Goal: Browse casually

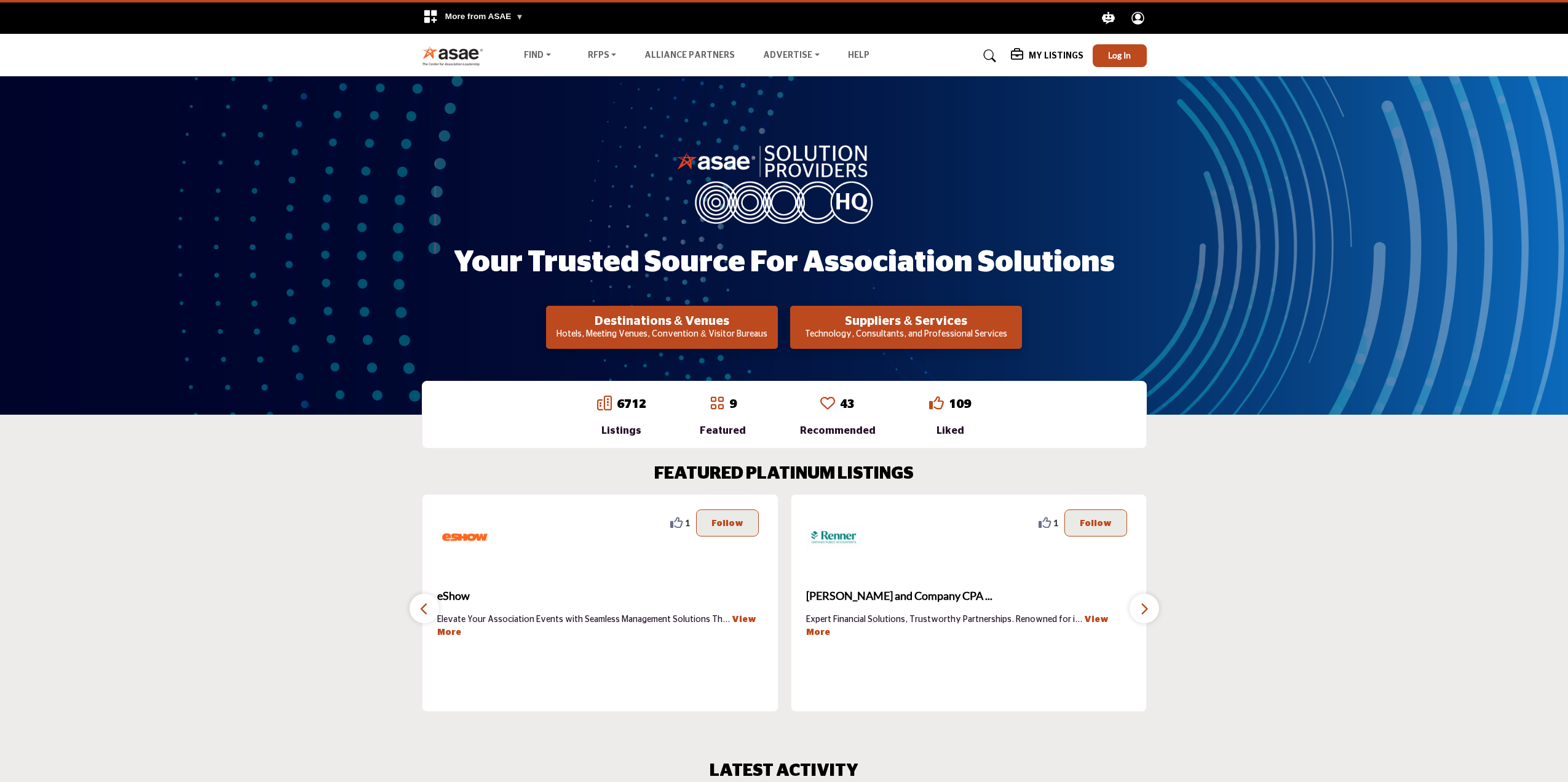
click at [1147, 613] on icon "button" at bounding box center [1144, 609] width 10 height 15
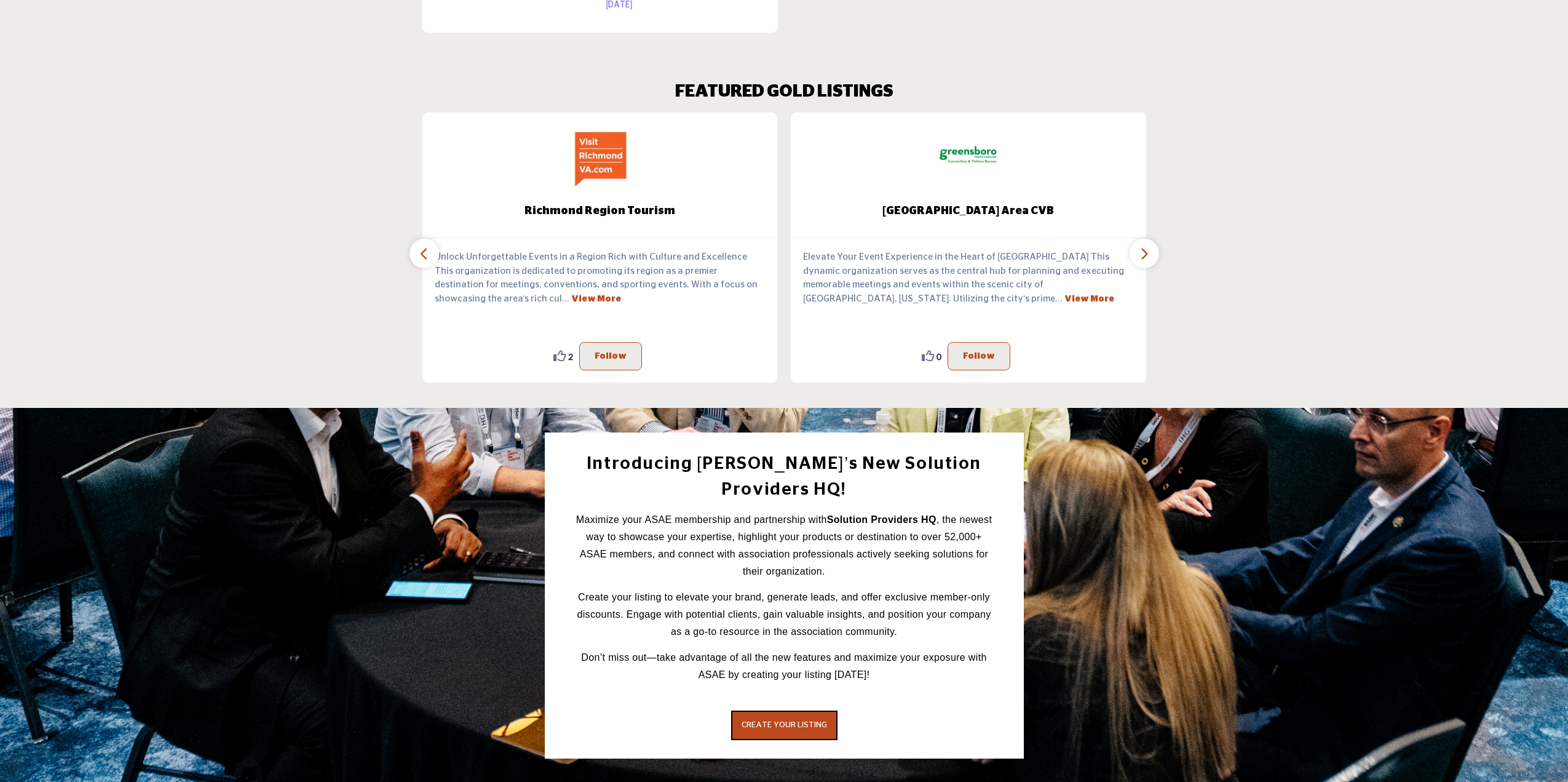
scroll to position [923, 0]
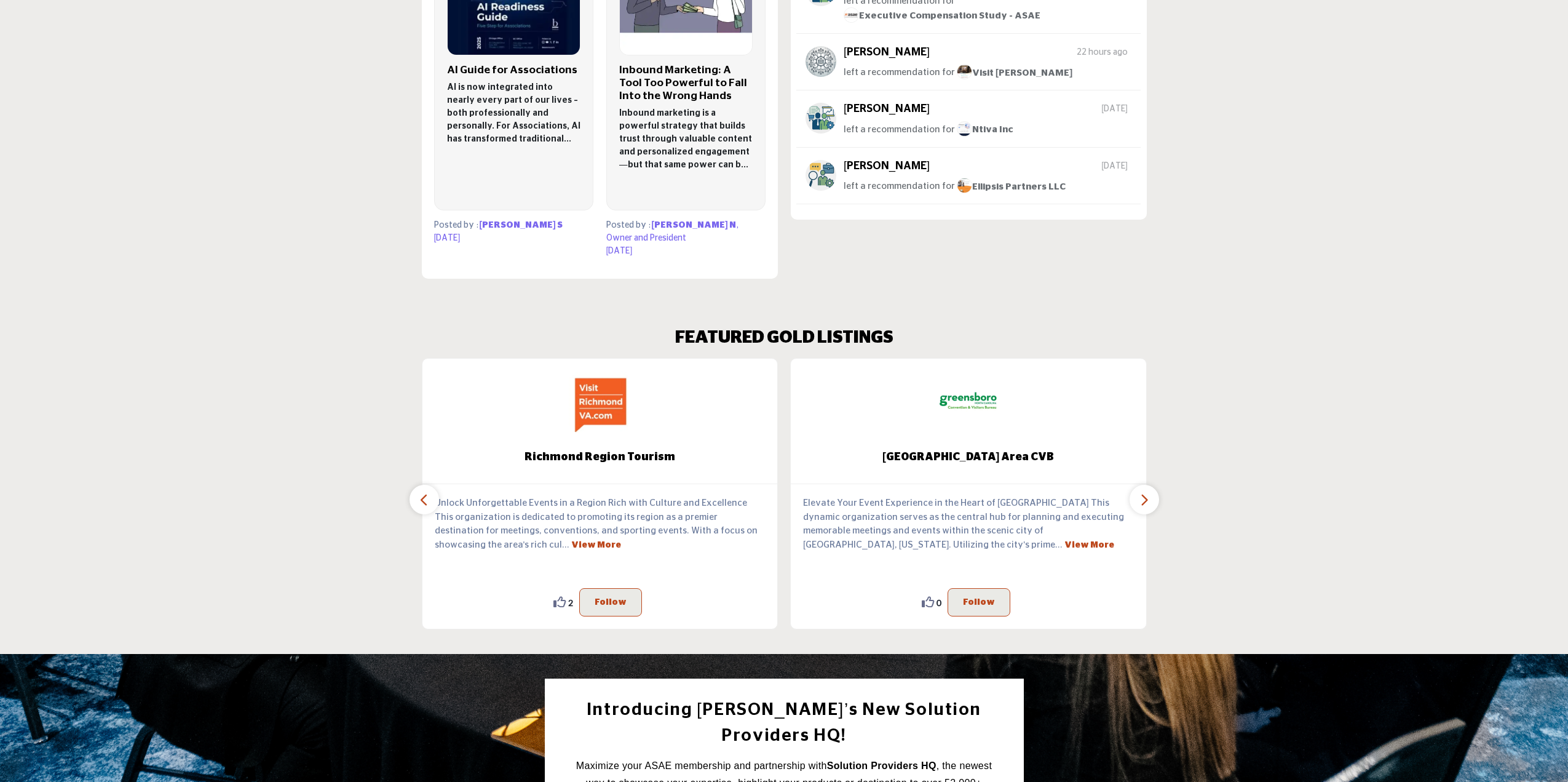
click at [1154, 494] on button "button" at bounding box center [1144, 499] width 29 height 29
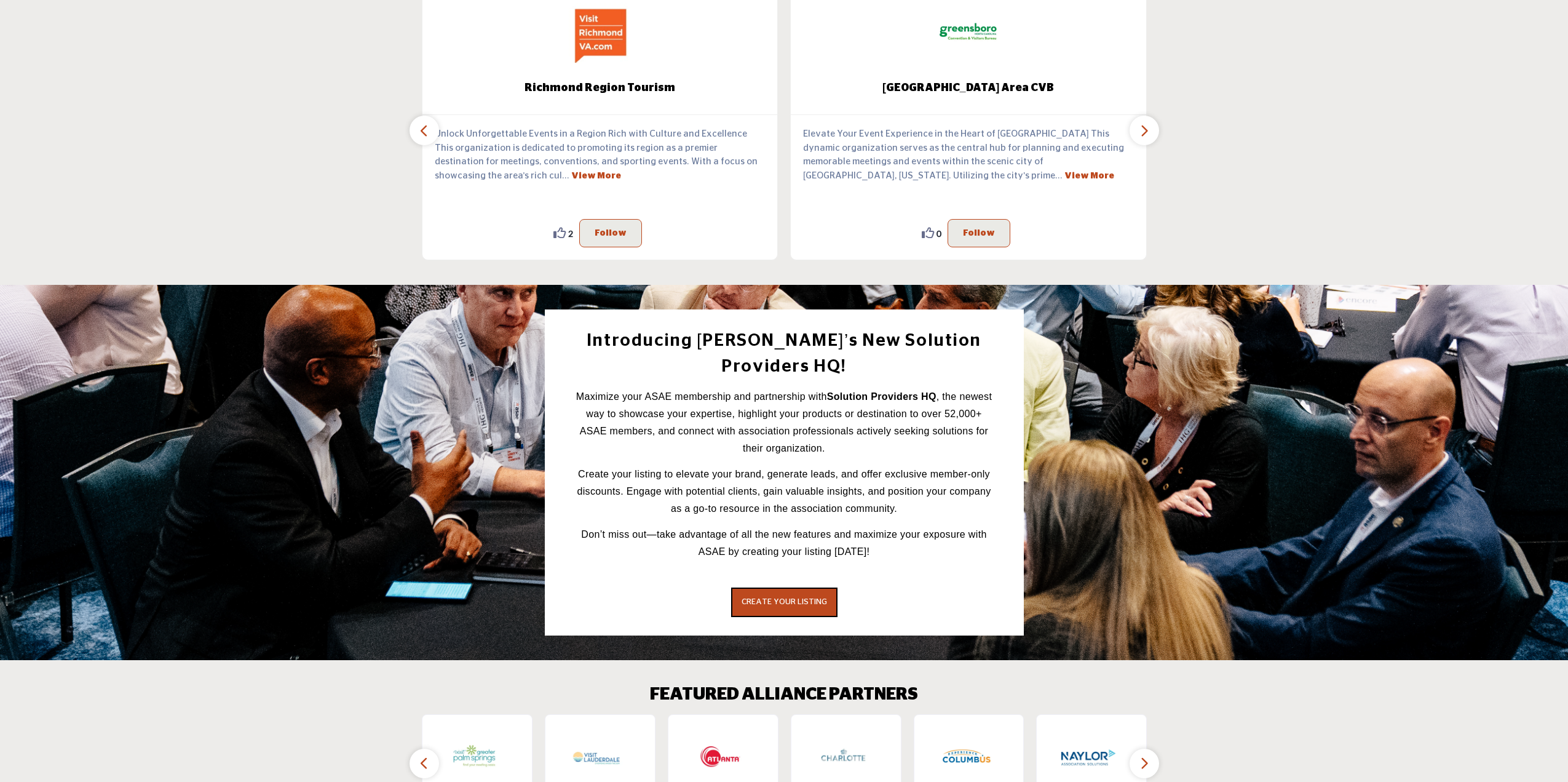
scroll to position [1477, 0]
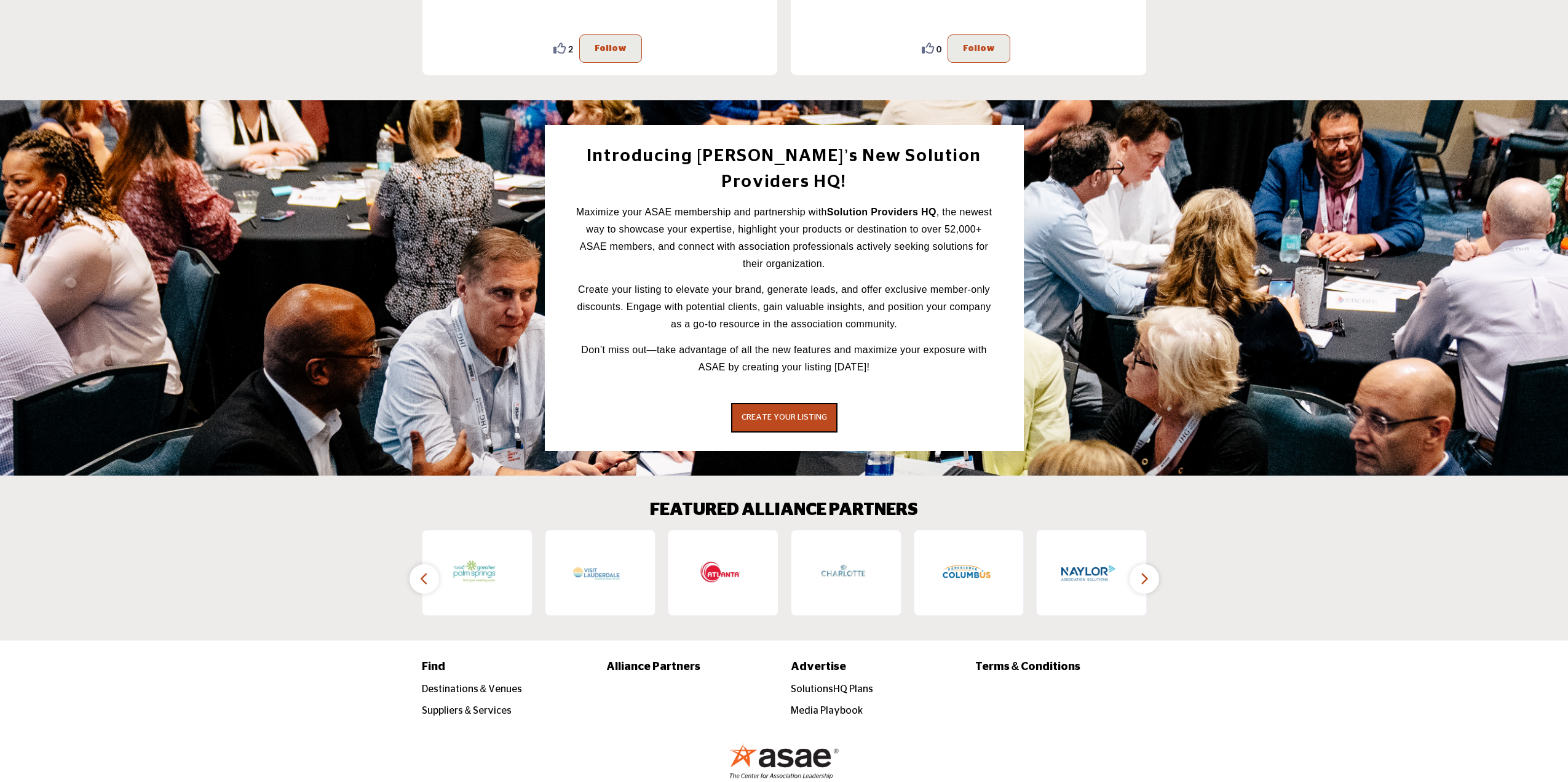
click at [1152, 564] on button "button" at bounding box center [1144, 578] width 29 height 29
click at [427, 571] on icon "button" at bounding box center [424, 579] width 10 height 15
click at [424, 571] on icon "button" at bounding box center [424, 579] width 10 height 15
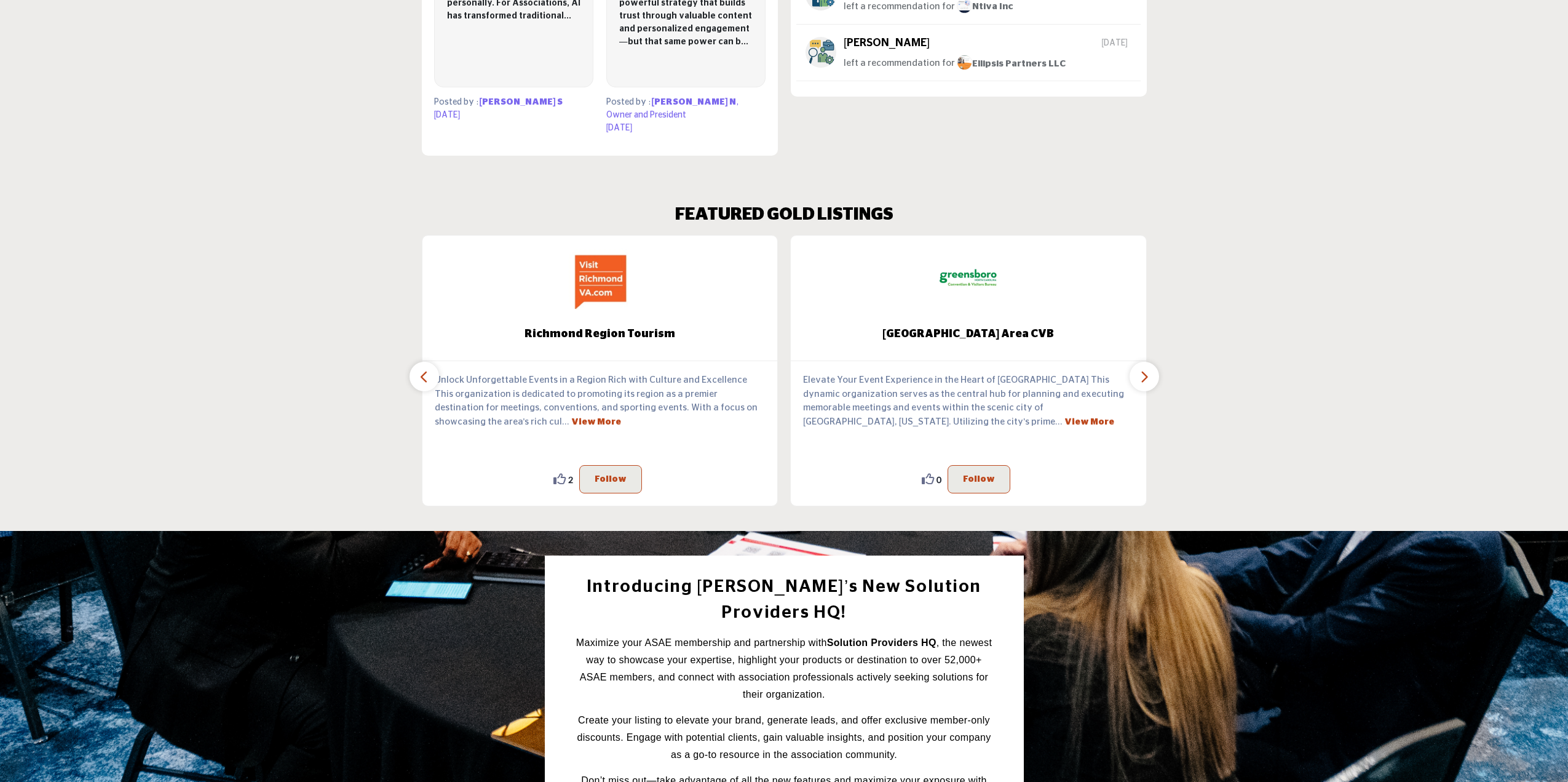
scroll to position [923, 0]
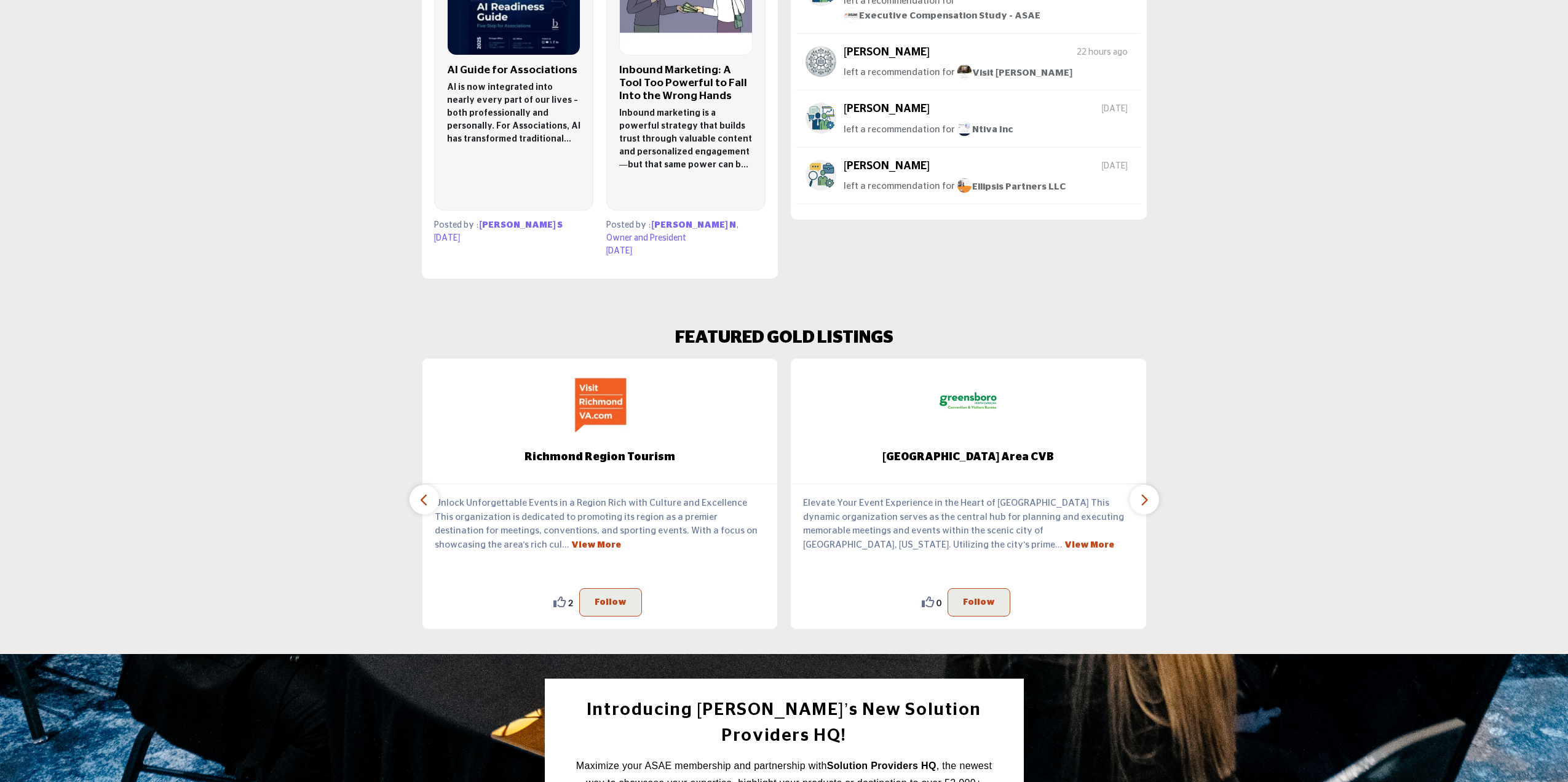
click at [413, 486] on button "button" at bounding box center [424, 499] width 29 height 29
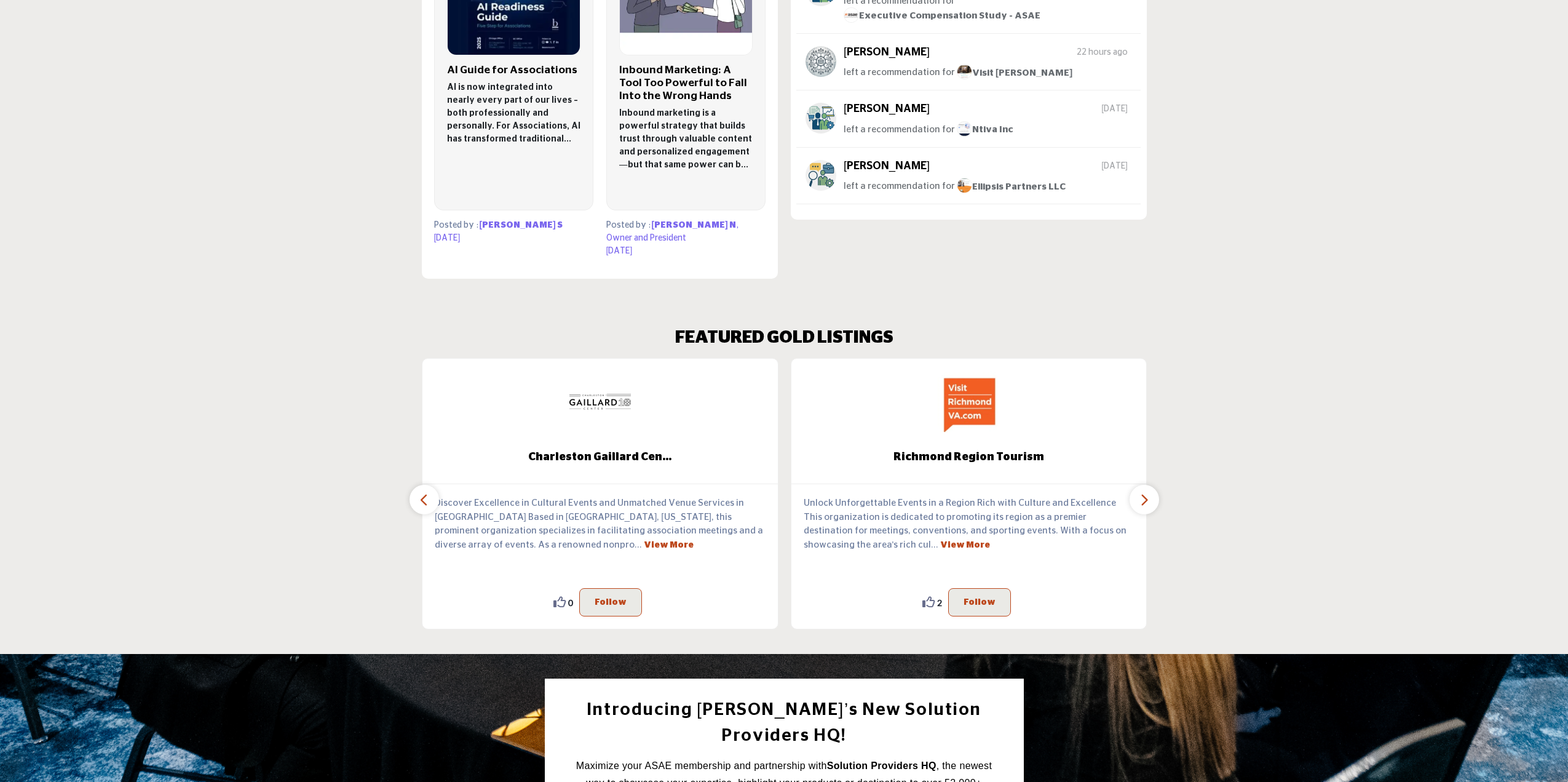
click at [413, 486] on button "button" at bounding box center [424, 499] width 29 height 29
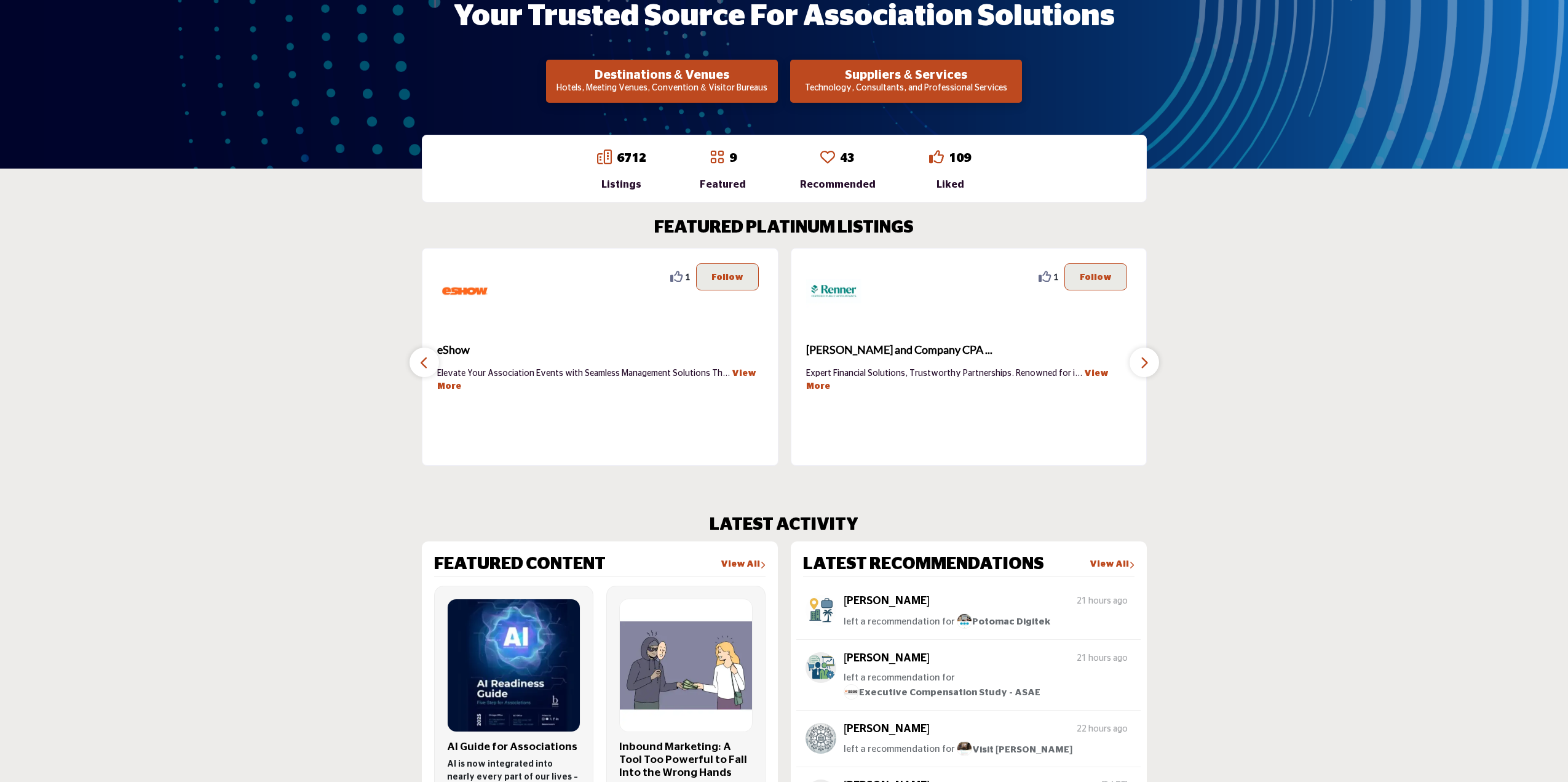
scroll to position [123, 0]
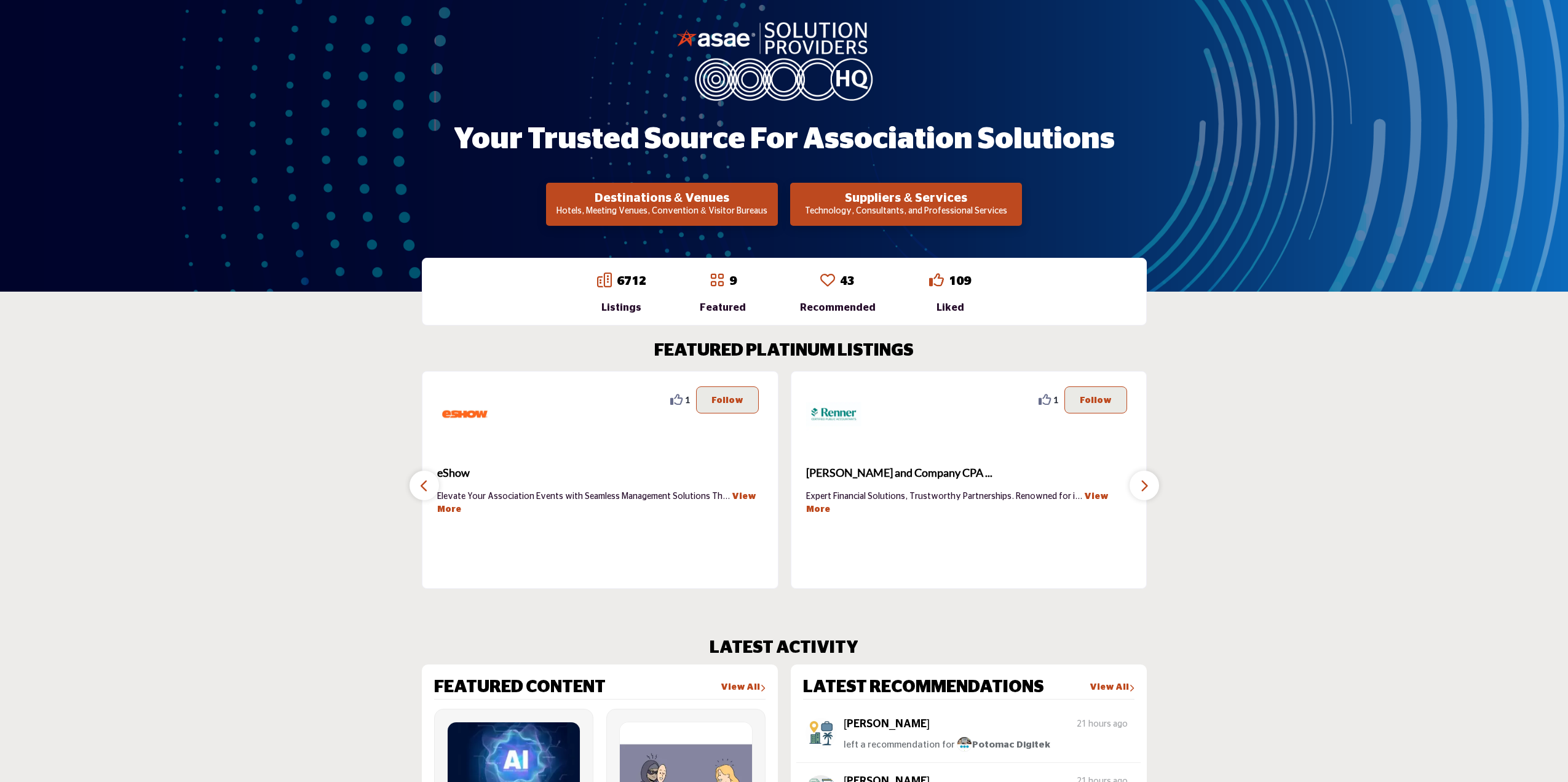
click at [428, 483] on icon "button" at bounding box center [424, 486] width 10 height 15
